Goal: Book appointment/travel/reservation

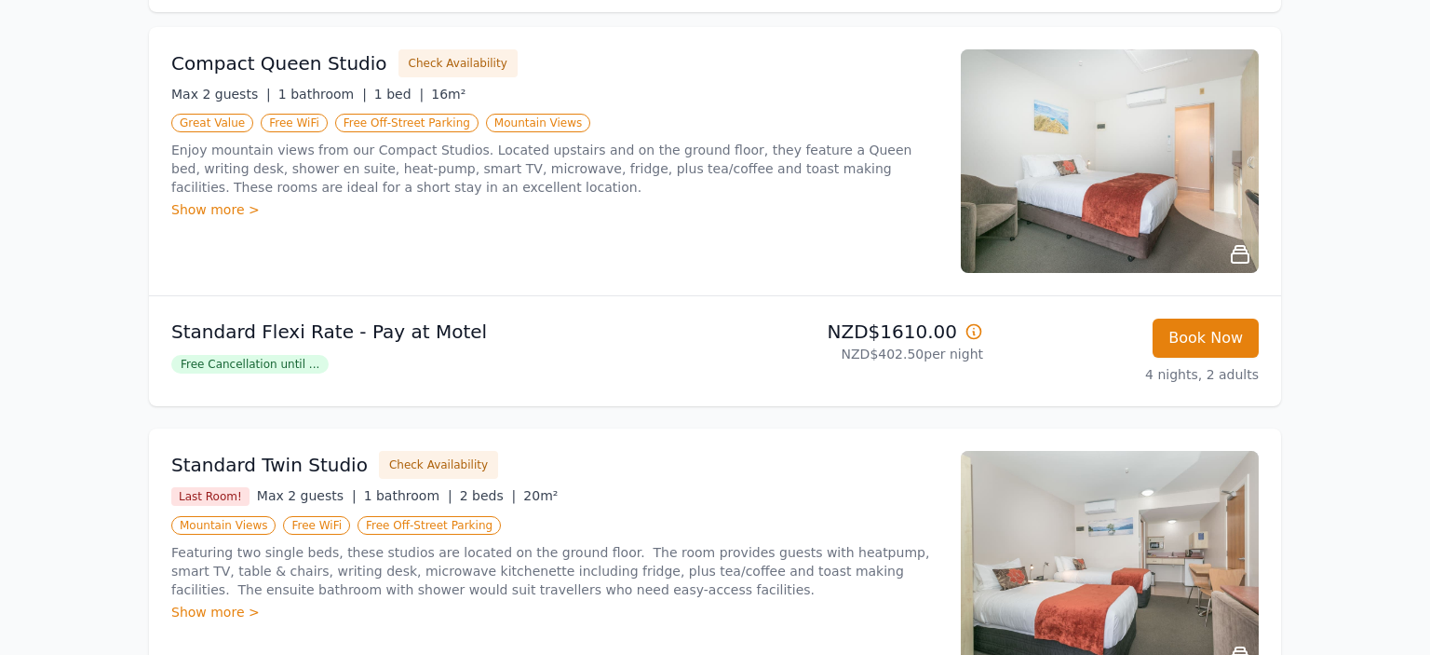
scroll to position [294, 0]
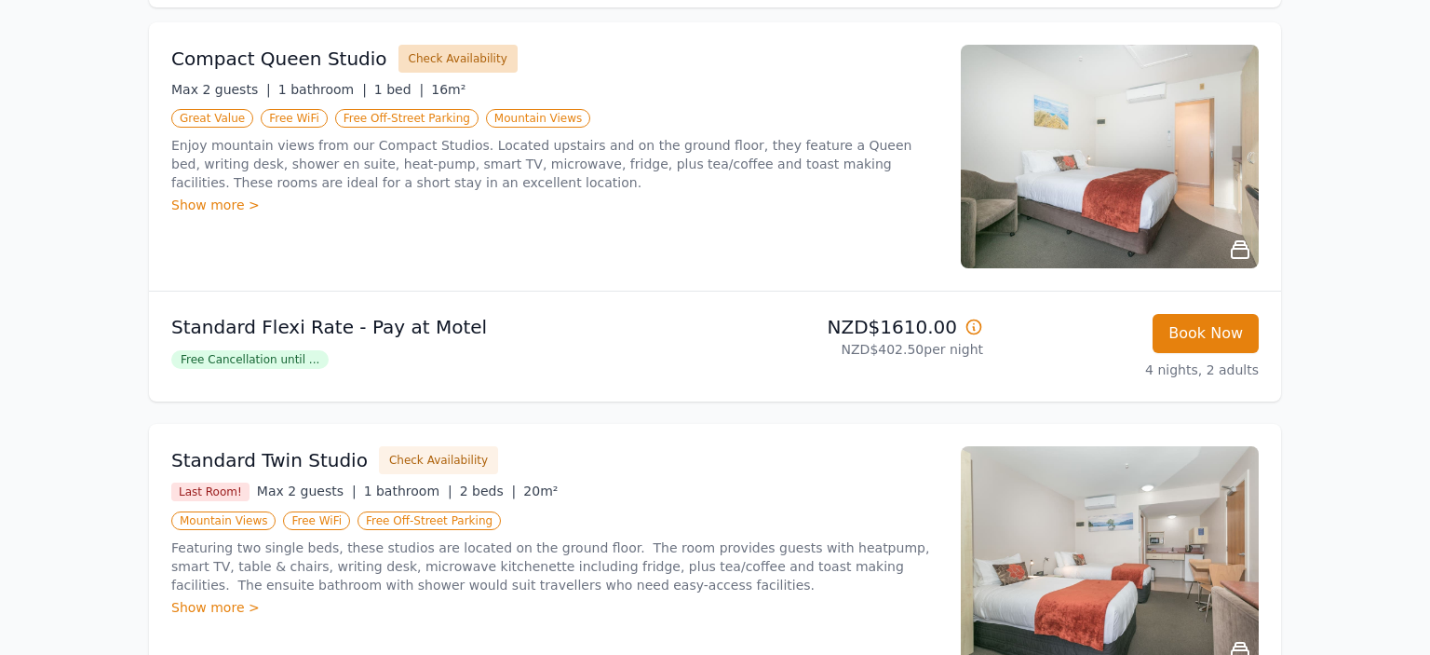
click at [439, 57] on button "Check Availability" at bounding box center [457, 59] width 119 height 28
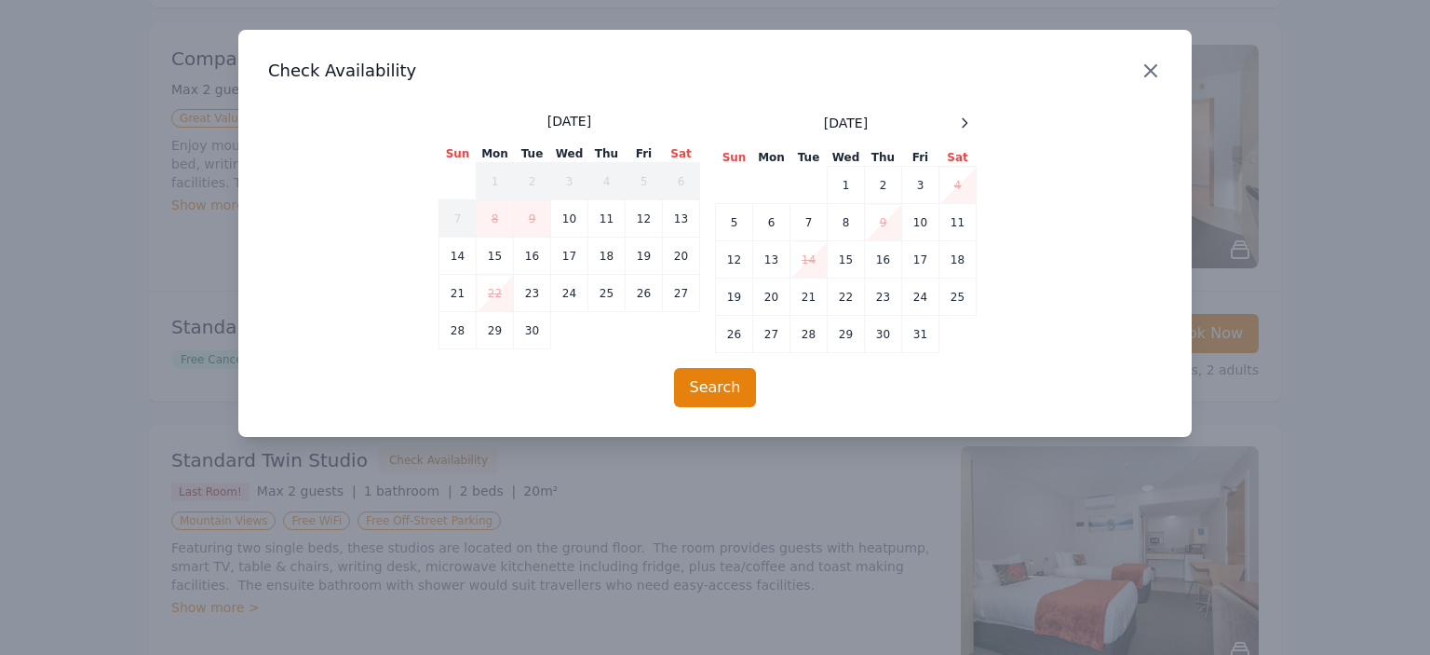
click at [1161, 61] on icon "button" at bounding box center [1151, 71] width 22 height 22
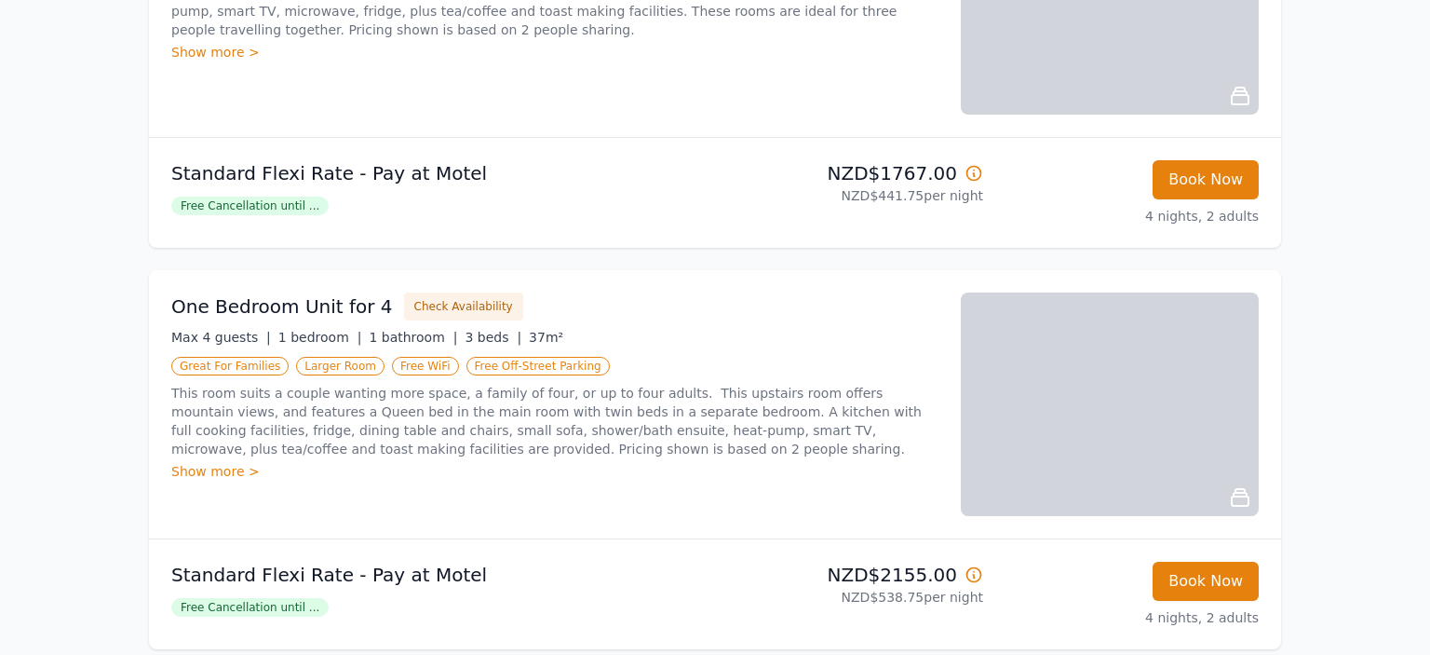
scroll to position [1671, 0]
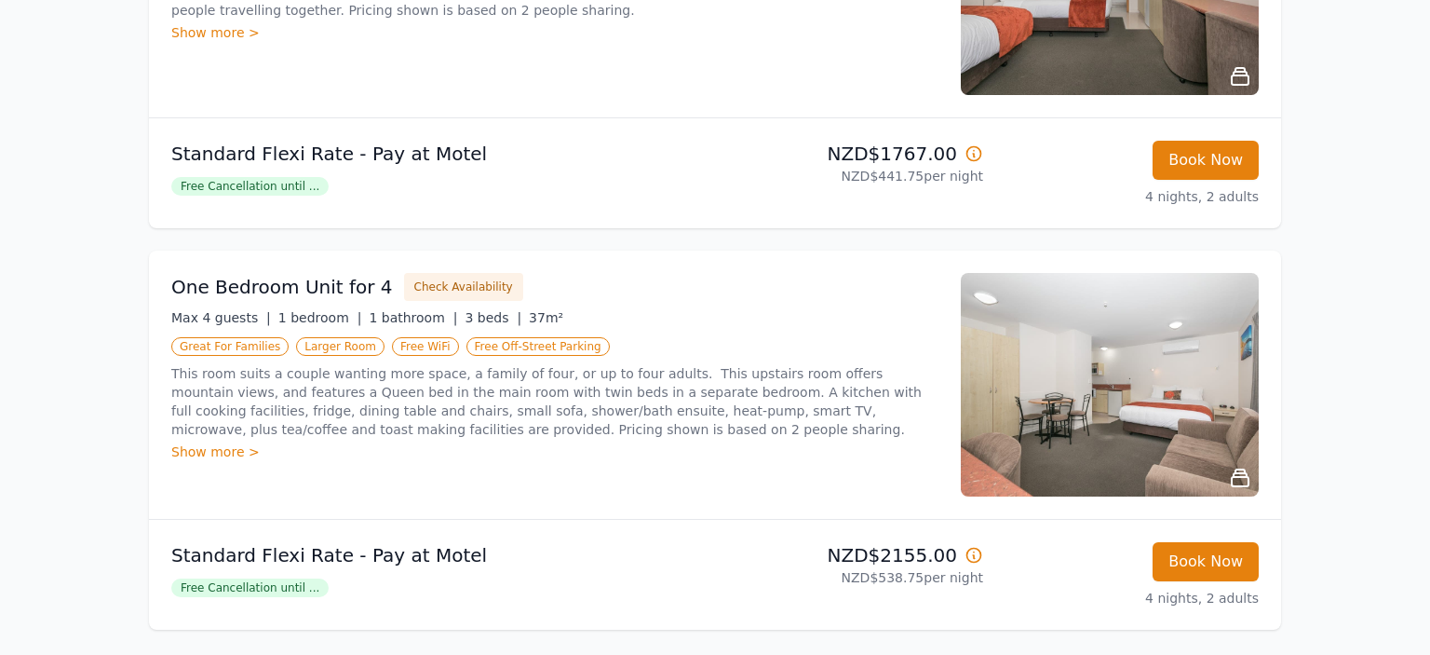
click at [216, 445] on div "Show more >" at bounding box center [554, 451] width 767 height 19
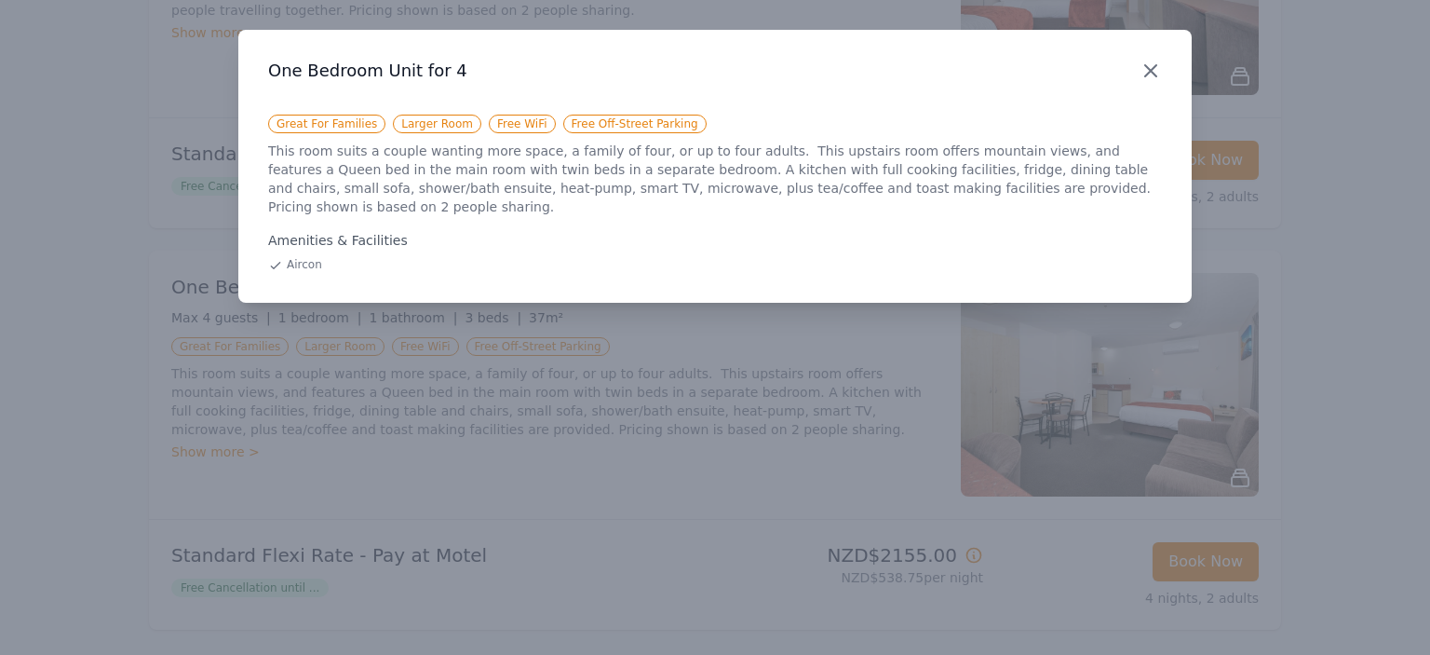
click at [1151, 71] on icon "button" at bounding box center [1150, 70] width 11 height 11
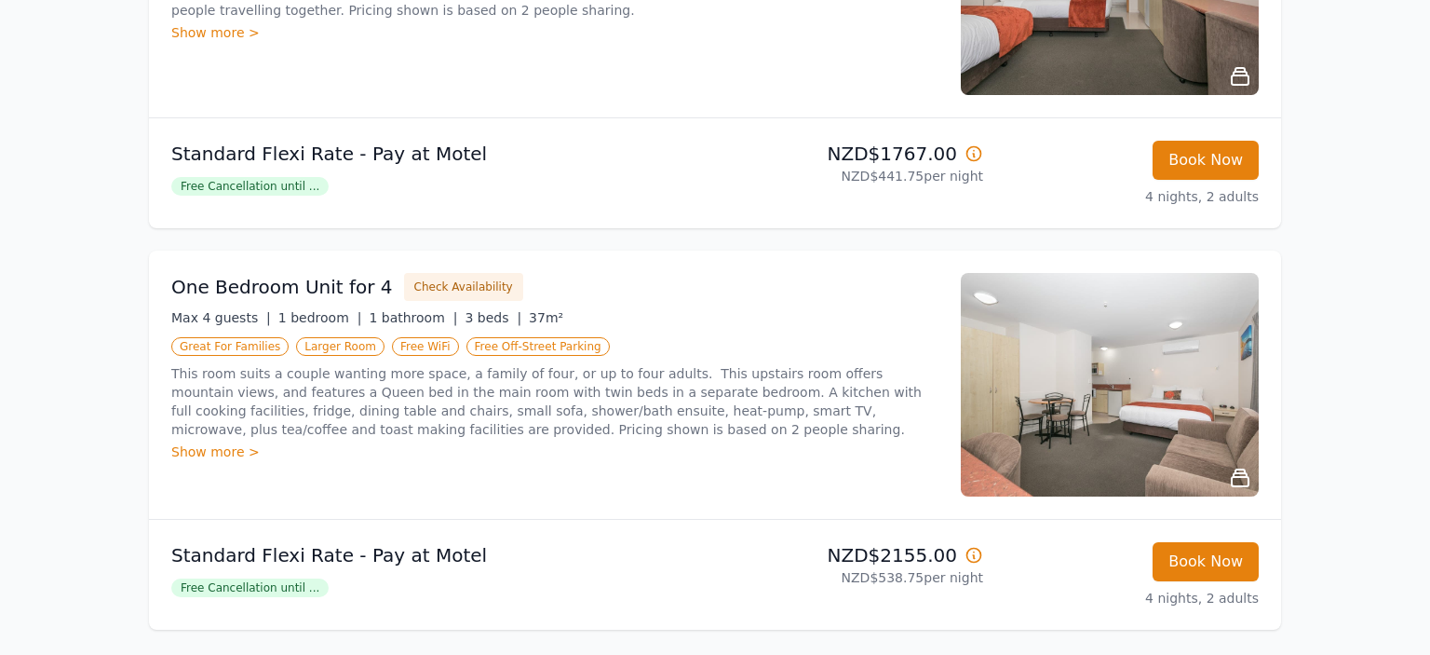
click at [1042, 406] on img at bounding box center [1110, 384] width 298 height 223
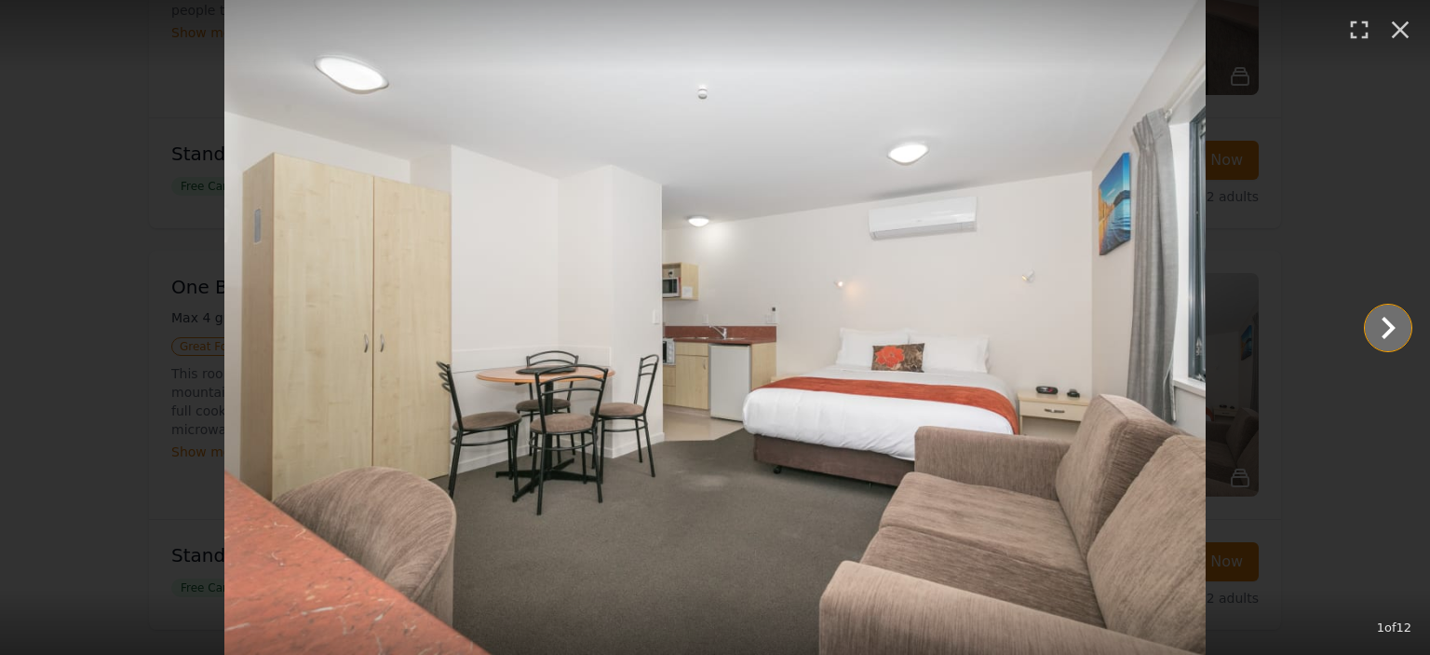
click at [1391, 324] on icon "Show slide 2 of 12" at bounding box center [1389, 328] width 14 height 22
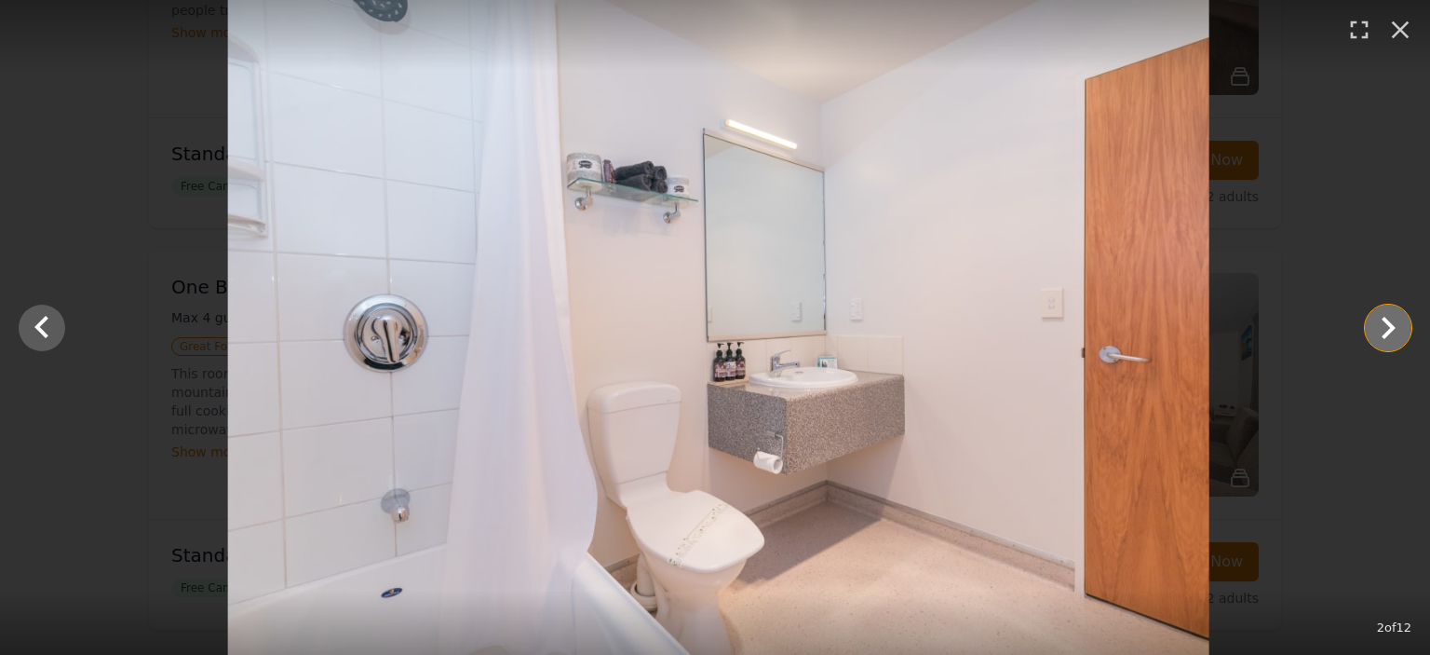
click at [1391, 324] on icon "Show slide 3 of 12" at bounding box center [1389, 328] width 14 height 22
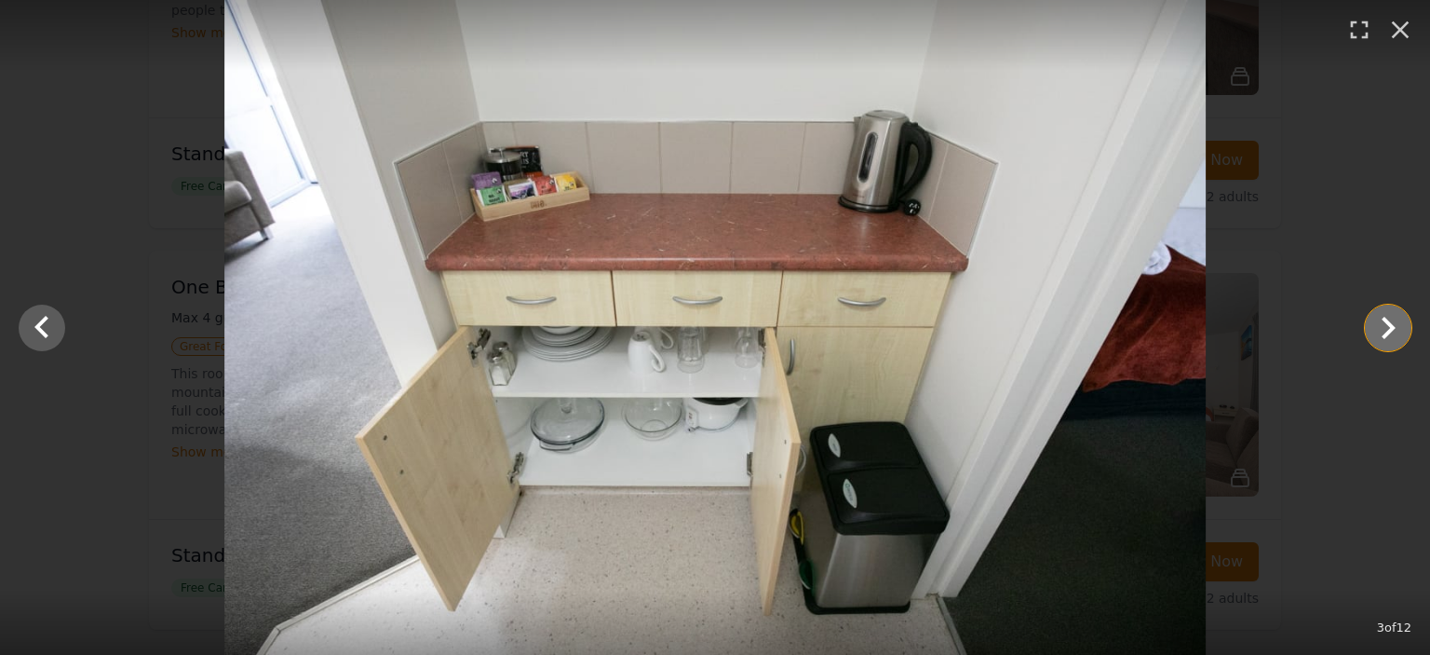
click at [1391, 324] on icon "Show slide 4 of 12" at bounding box center [1389, 328] width 14 height 22
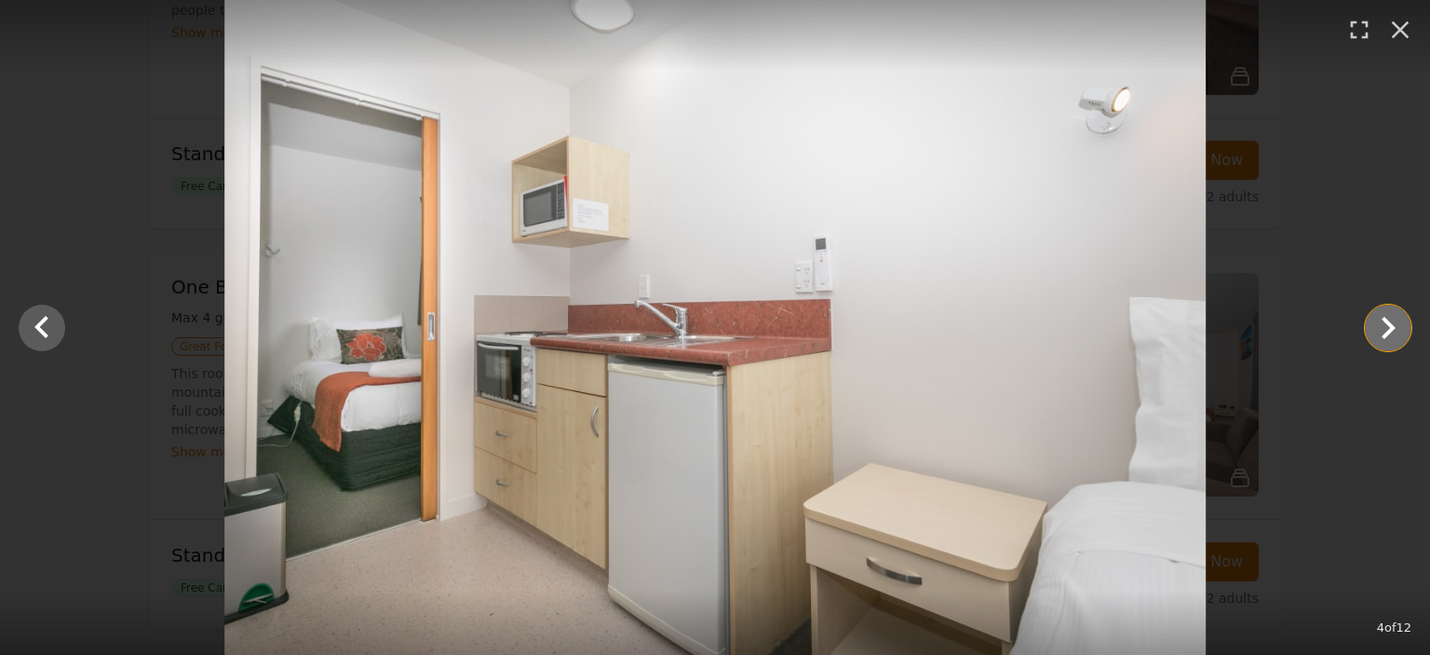
click at [1391, 324] on icon "Show slide 5 of 12" at bounding box center [1389, 328] width 14 height 22
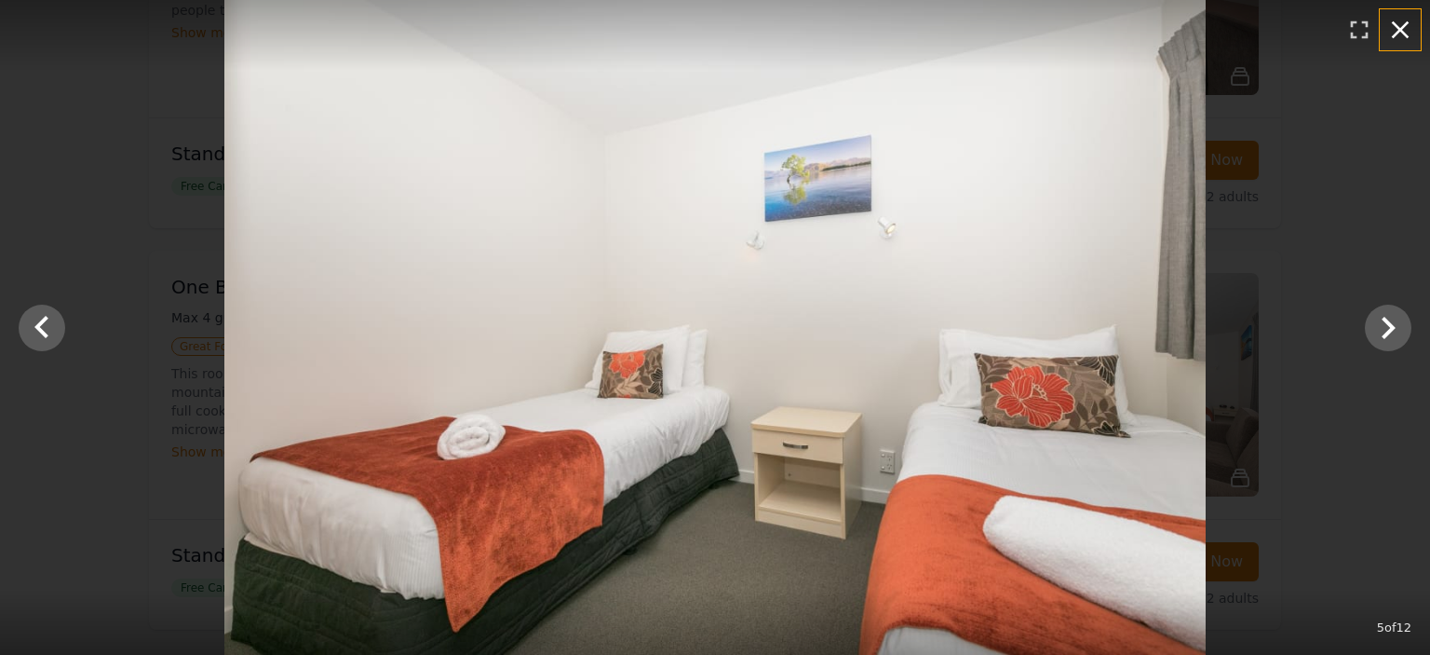
click at [1404, 25] on icon "button" at bounding box center [1401, 30] width 18 height 18
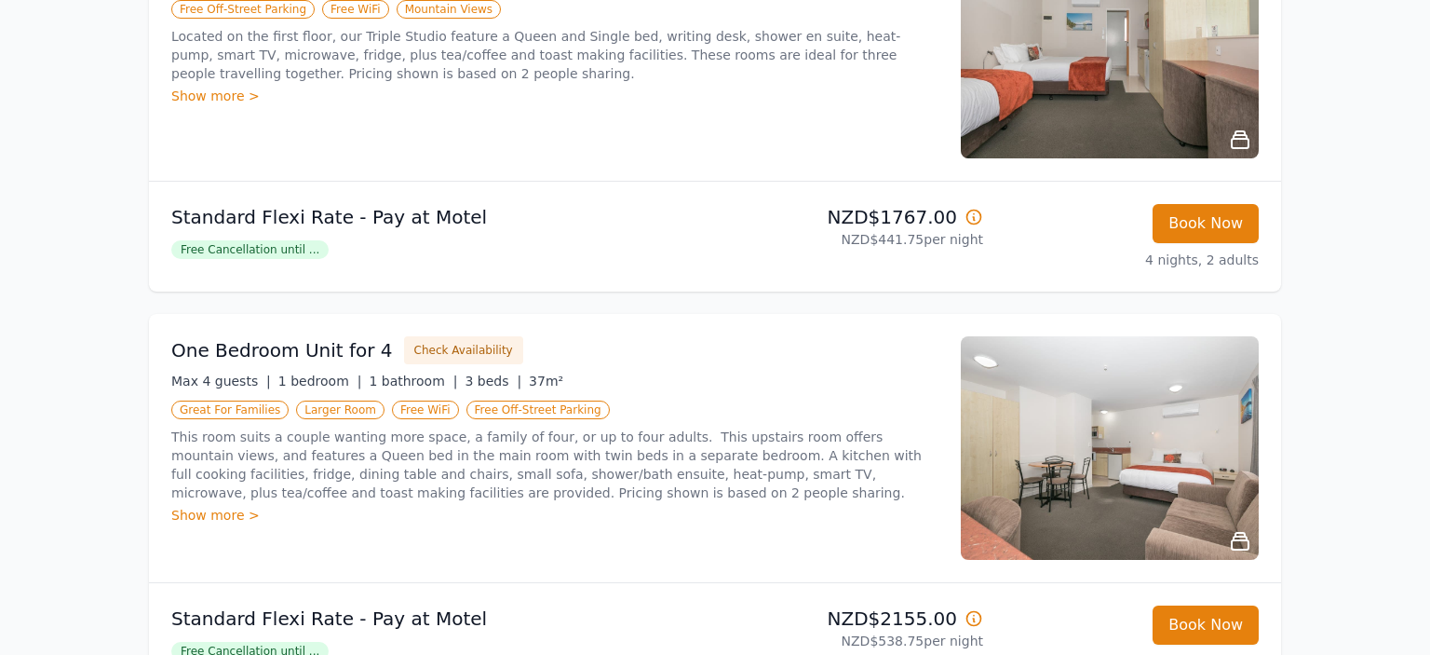
scroll to position [1573, 0]
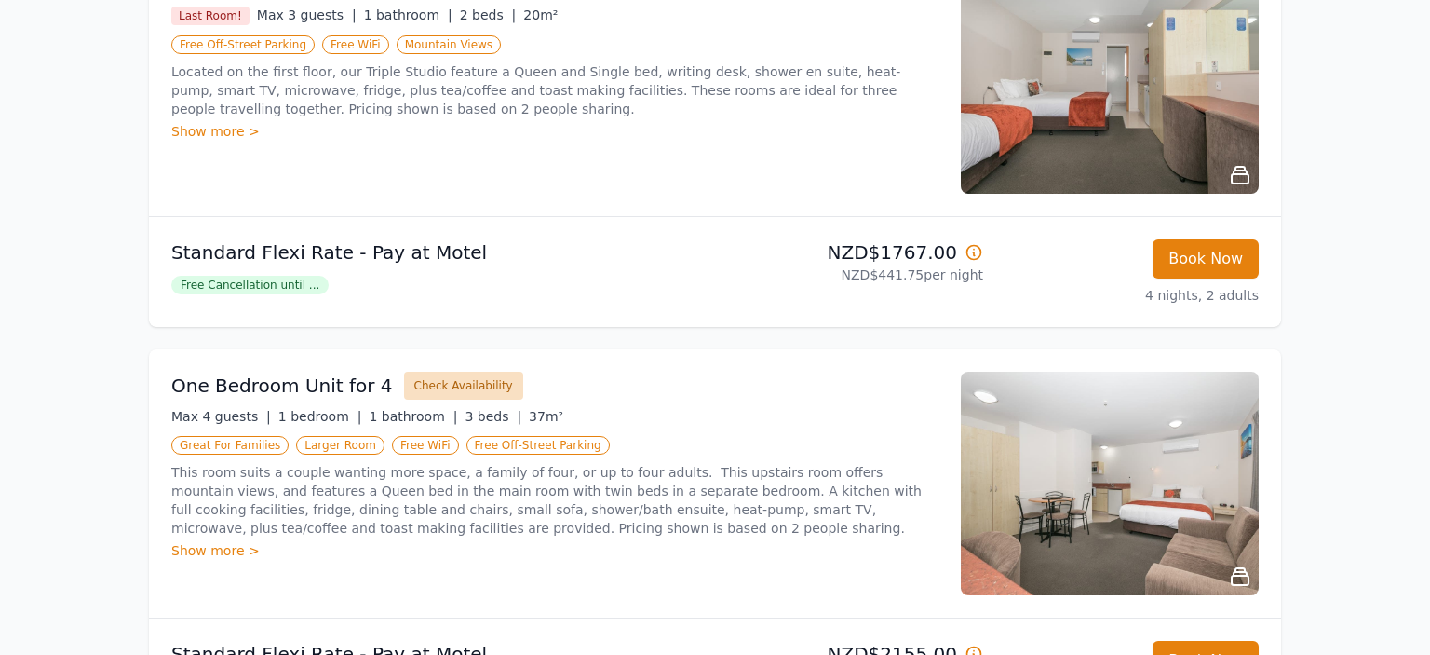
click at [438, 389] on button "Check Availability" at bounding box center [463, 385] width 119 height 28
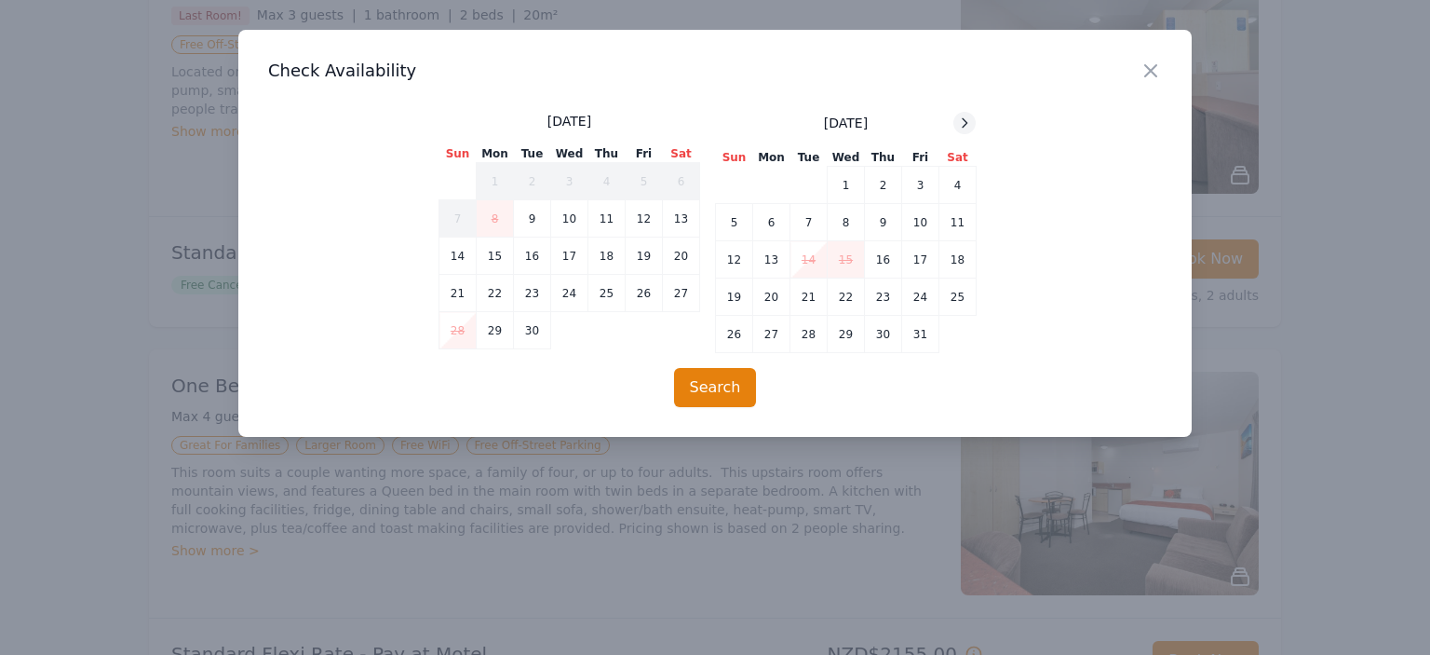
click at [970, 121] on icon at bounding box center [964, 122] width 15 height 15
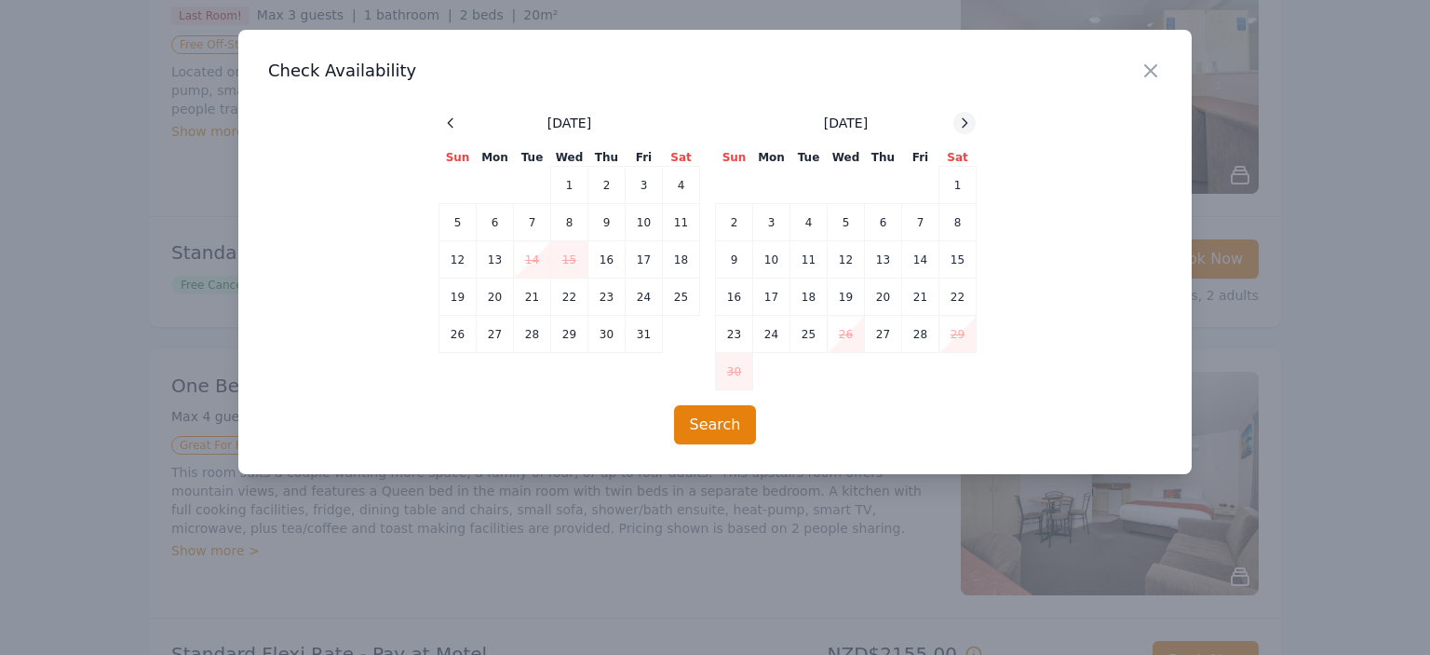
click at [970, 121] on icon at bounding box center [964, 122] width 15 height 15
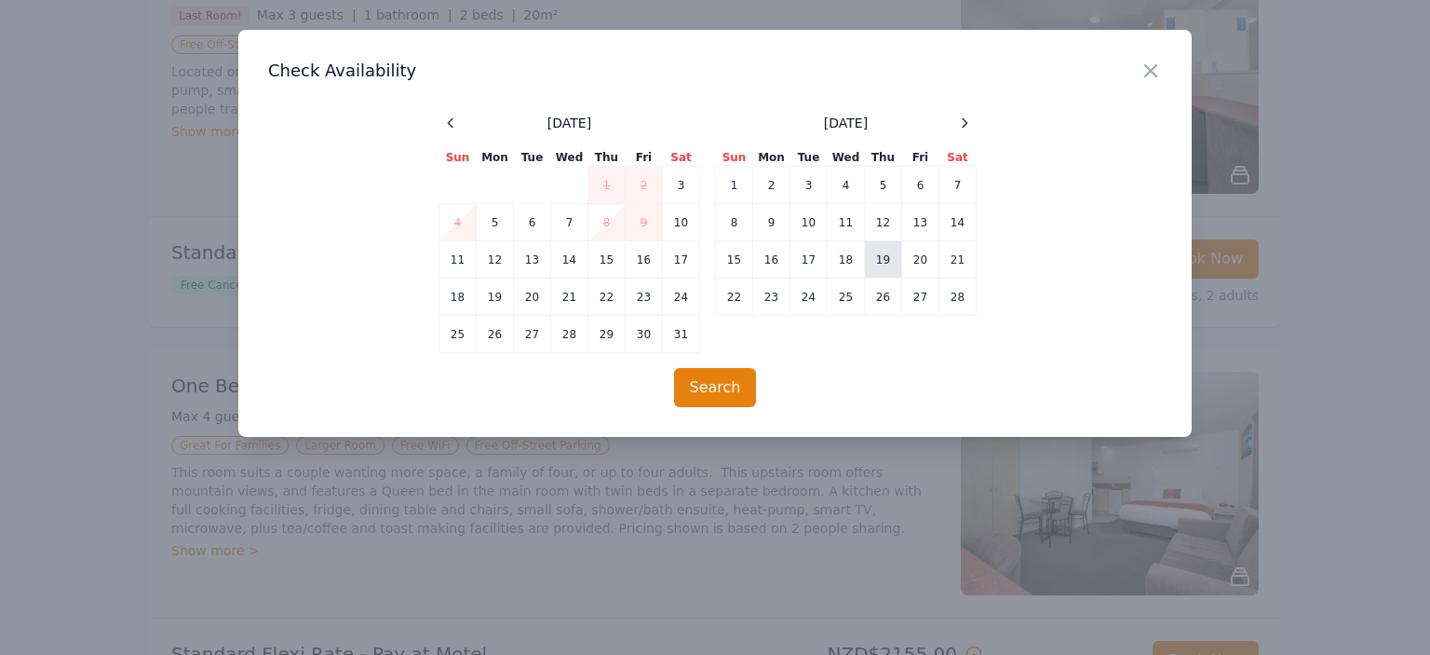
click at [881, 255] on td "19" at bounding box center [883, 259] width 37 height 37
click at [769, 294] on td "23" at bounding box center [771, 296] width 37 height 37
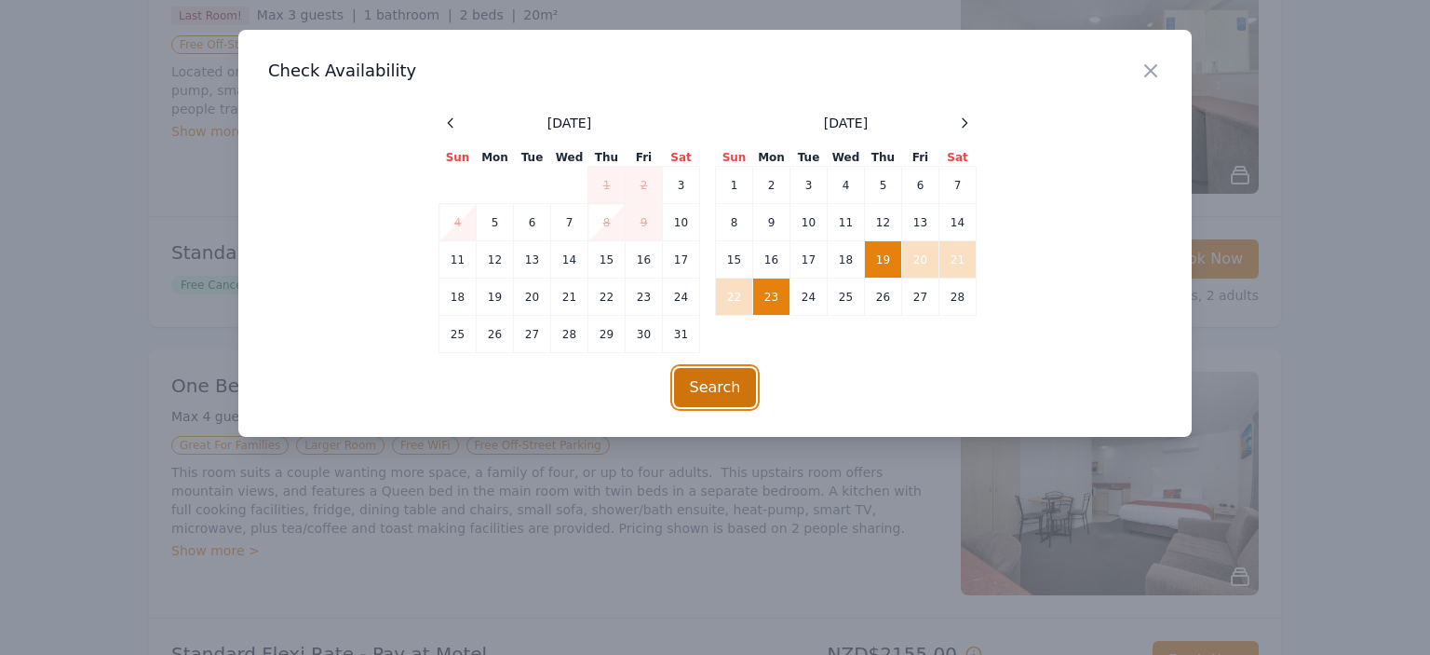
click at [723, 384] on button "Search" at bounding box center [715, 387] width 83 height 39
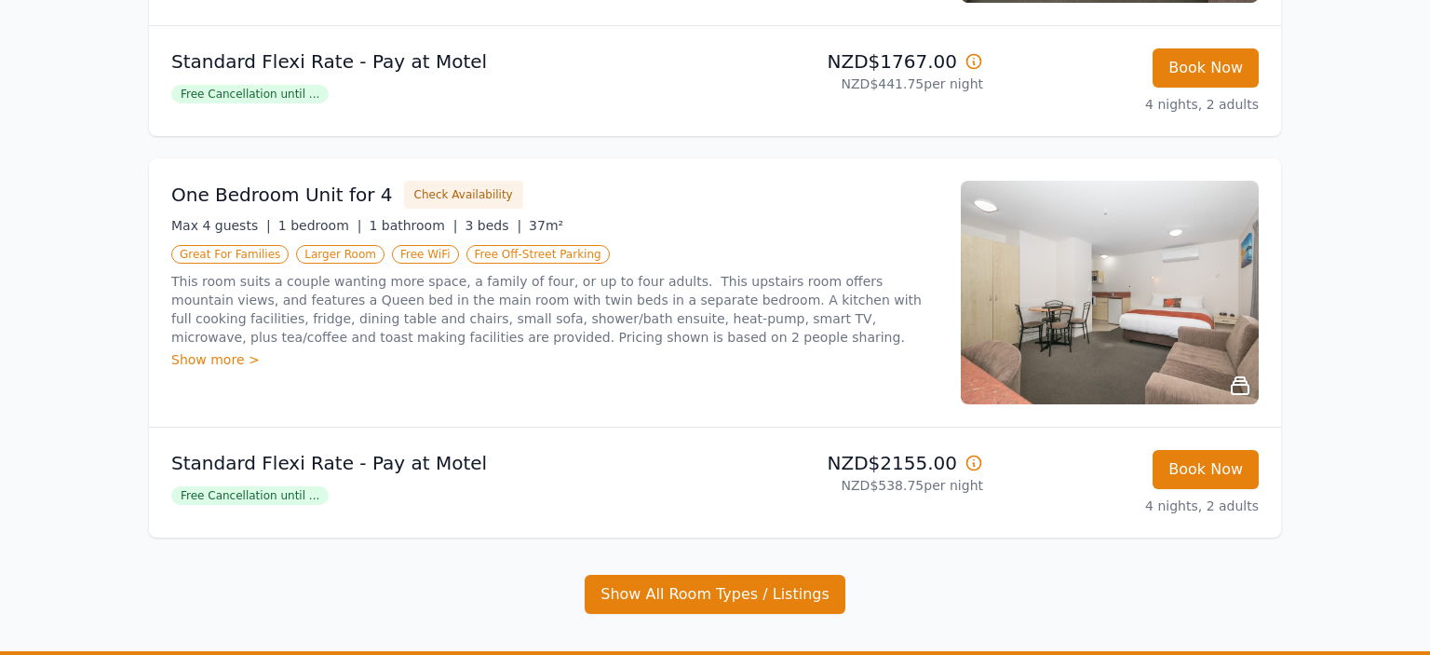
scroll to position [1769, 0]
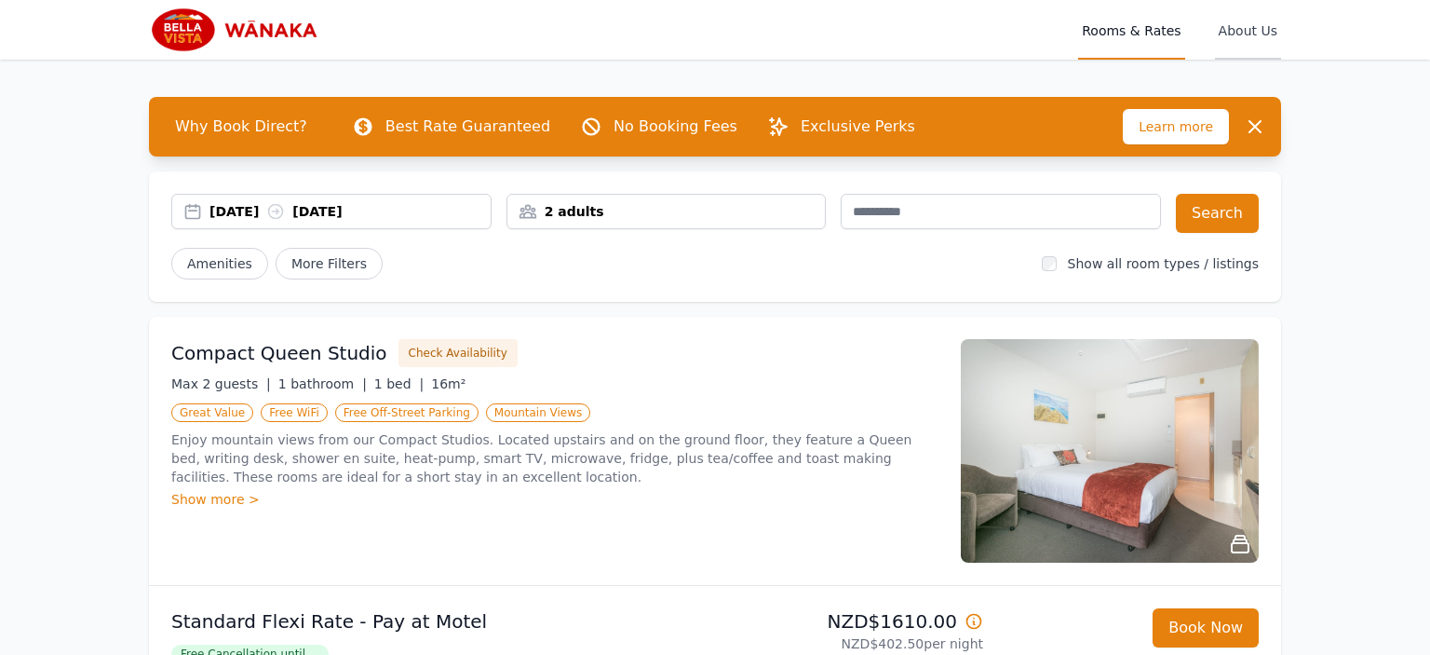
click at [1250, 30] on span "About Us" at bounding box center [1248, 30] width 66 height 60
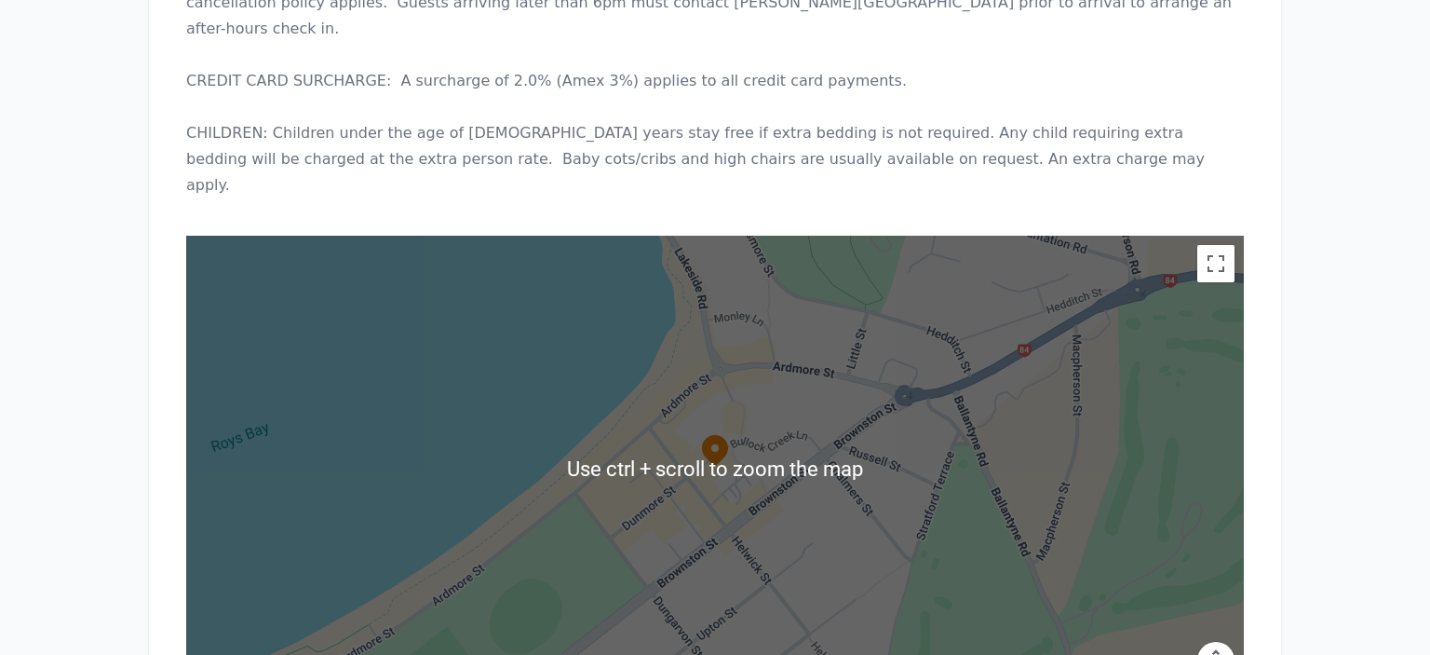
scroll to position [1058, 0]
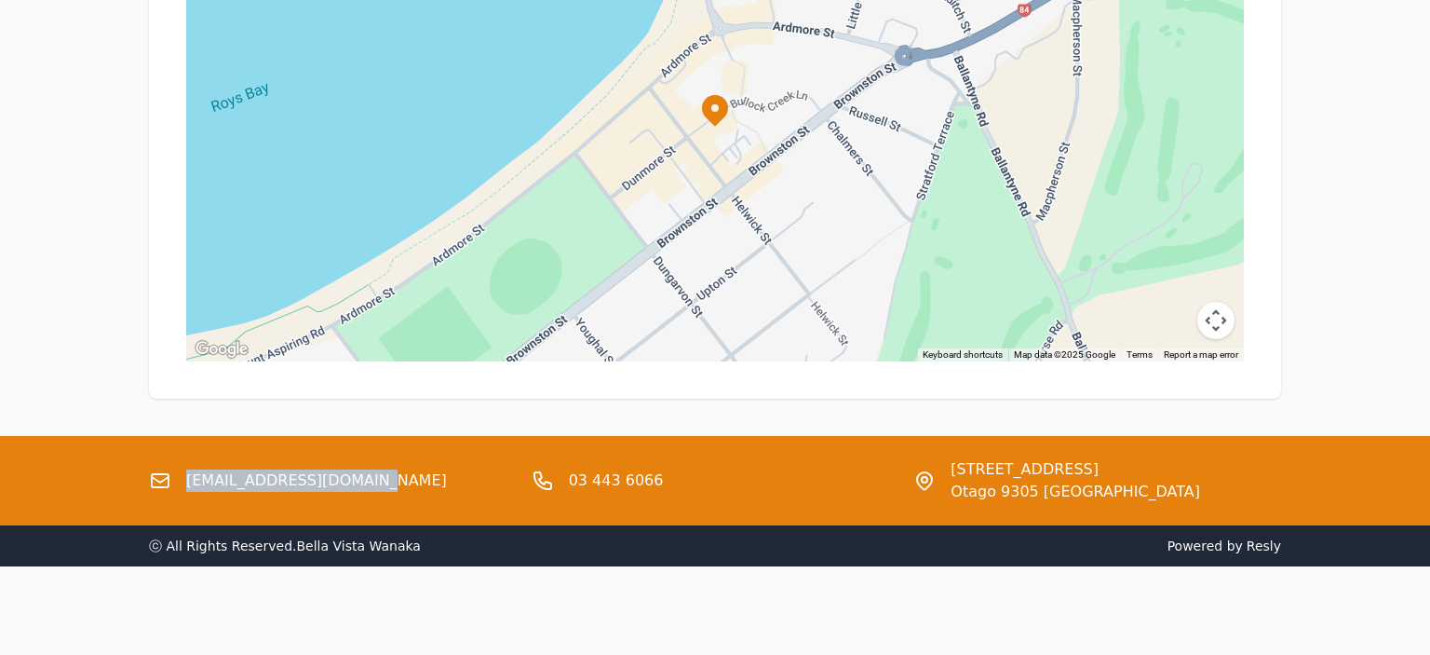
drag, startPoint x: 349, startPoint y: 480, endPoint x: 188, endPoint y: 484, distance: 161.1
click at [188, 484] on div "[EMAIL_ADDRESS][DOMAIN_NAME]" at bounding box center [333, 480] width 368 height 45
copy link "[EMAIL_ADDRESS][DOMAIN_NAME]"
